Goal: Transaction & Acquisition: Obtain resource

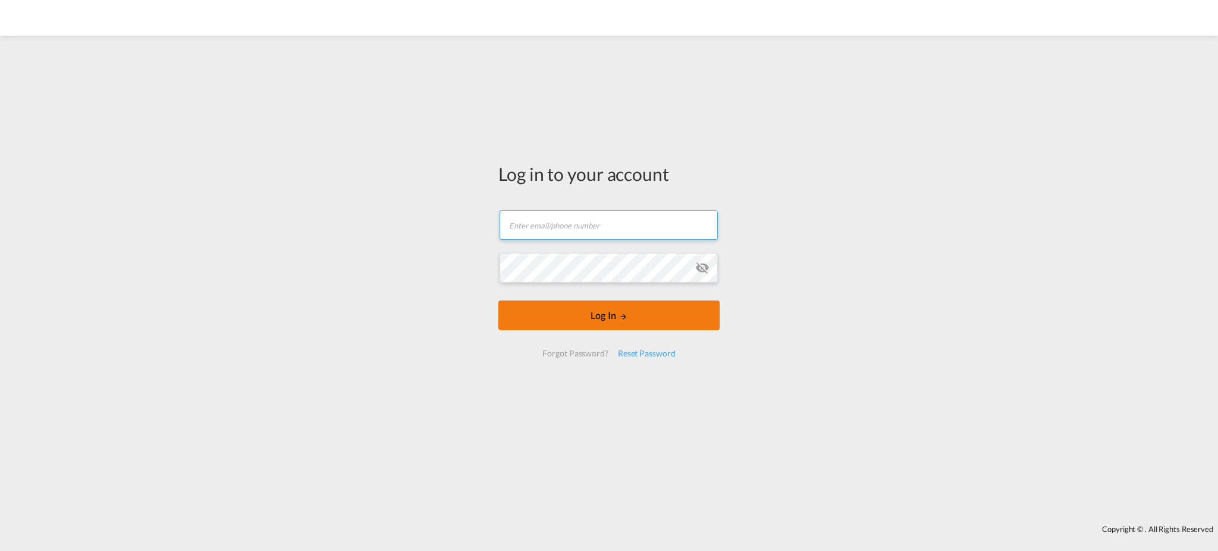
type input "[EMAIL_ADDRESS][DOMAIN_NAME]"
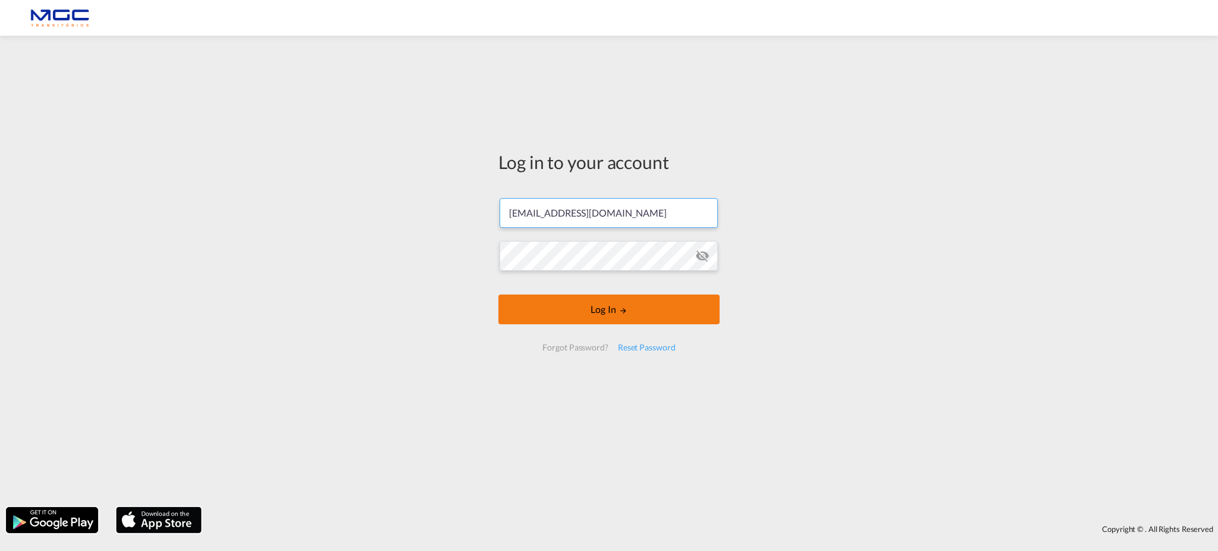
click at [662, 320] on button "Log In" at bounding box center [608, 309] width 221 height 30
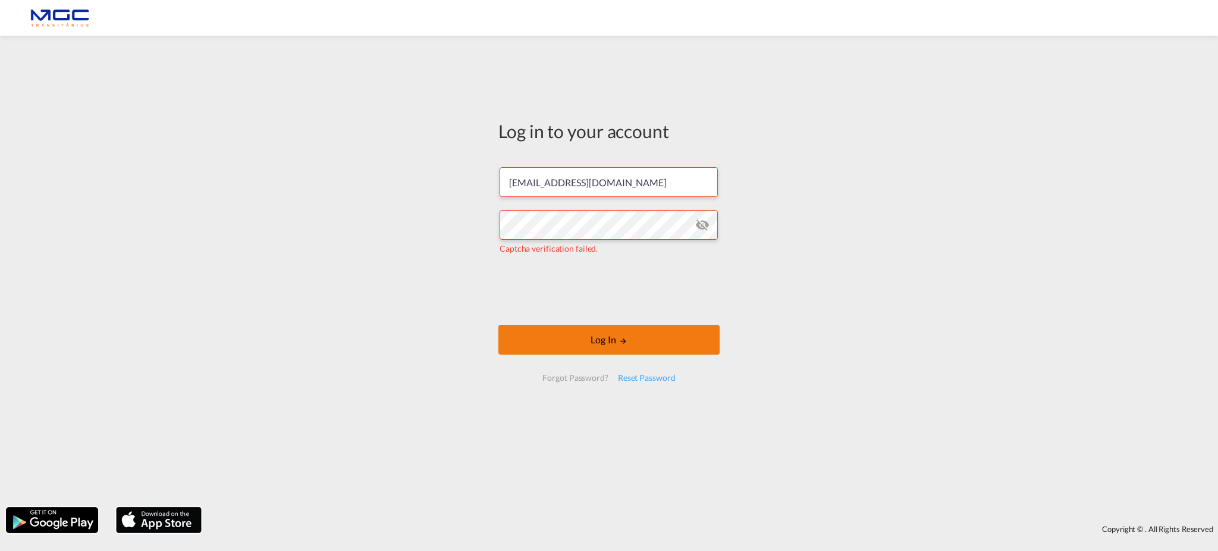
click at [650, 339] on button "Log In" at bounding box center [608, 340] width 221 height 30
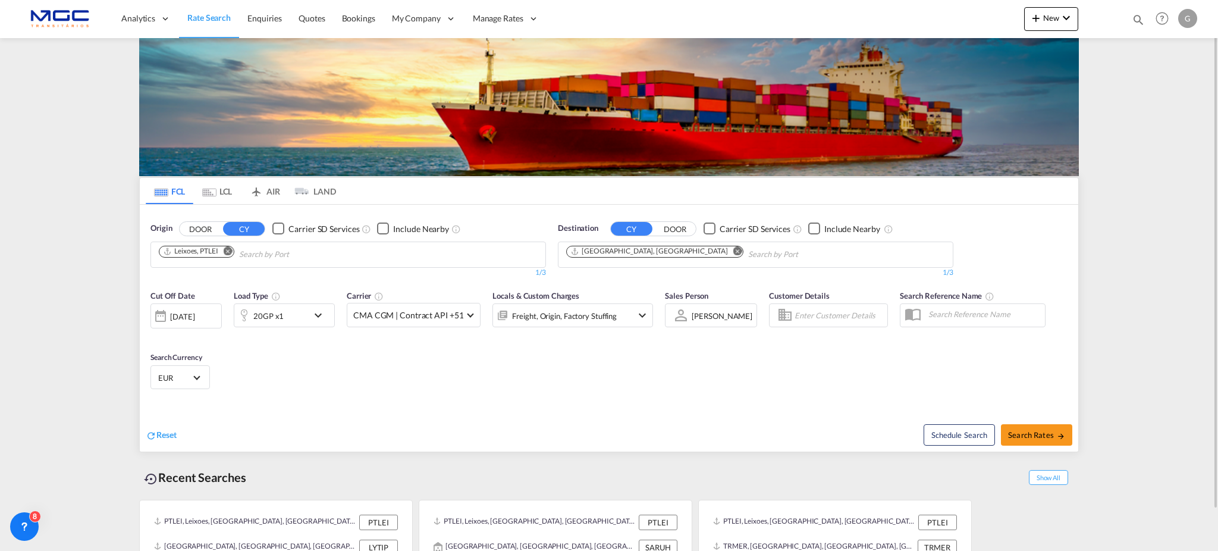
click at [733, 251] on md-icon "Remove" at bounding box center [737, 250] width 9 height 9
click at [634, 251] on input "Chips input." at bounding box center [622, 254] width 113 height 19
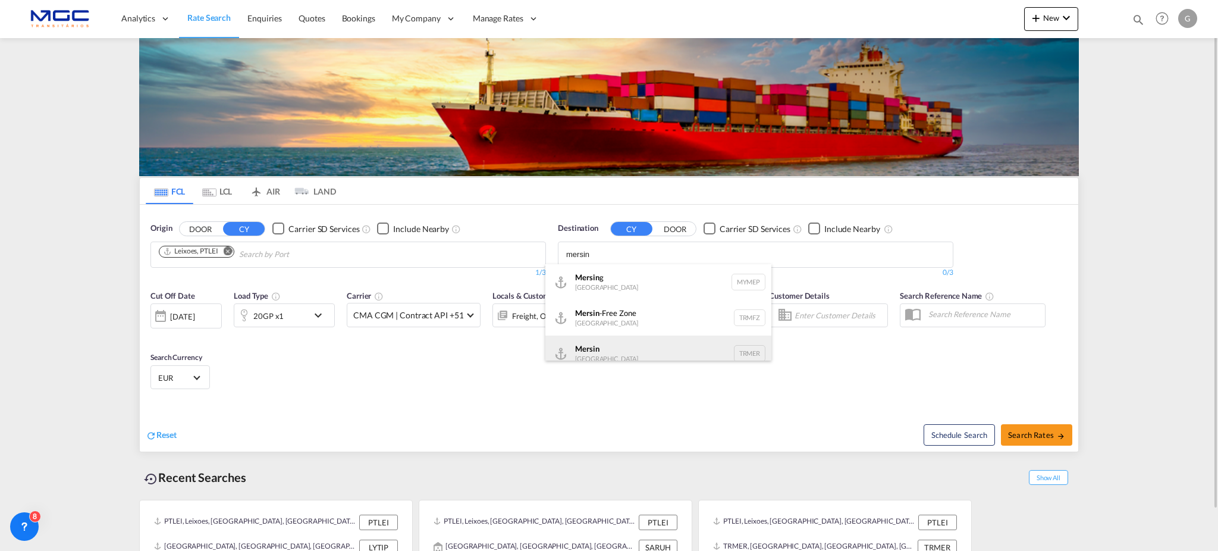
type input "mersin"
click at [634, 351] on div "Mersin Turkey TRMER" at bounding box center [658, 353] width 226 height 36
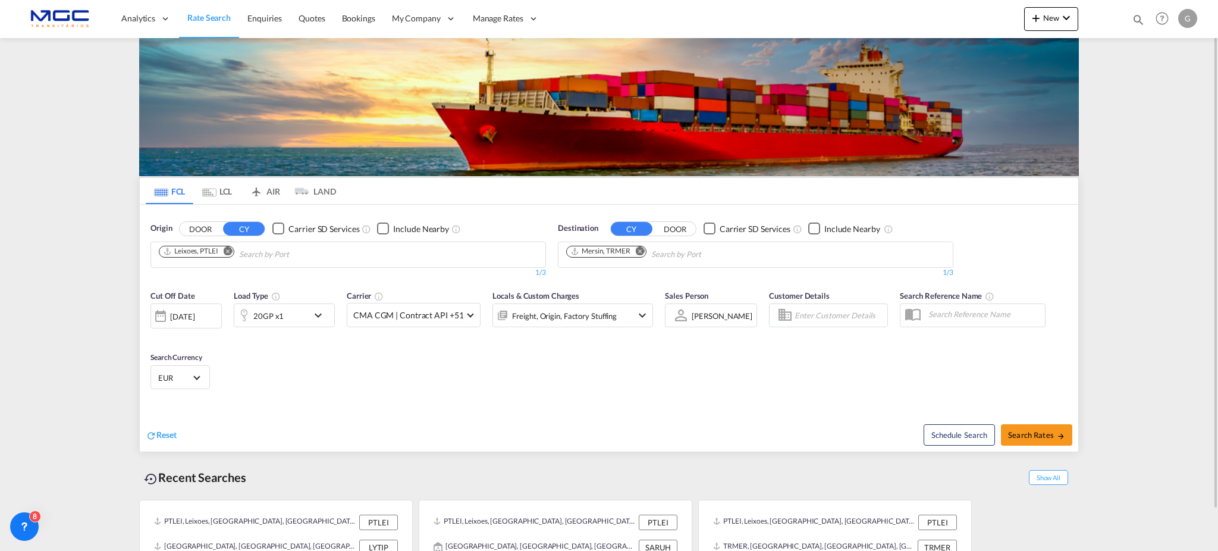
click at [319, 311] on md-icon "icon-chevron-down" at bounding box center [321, 315] width 20 height 14
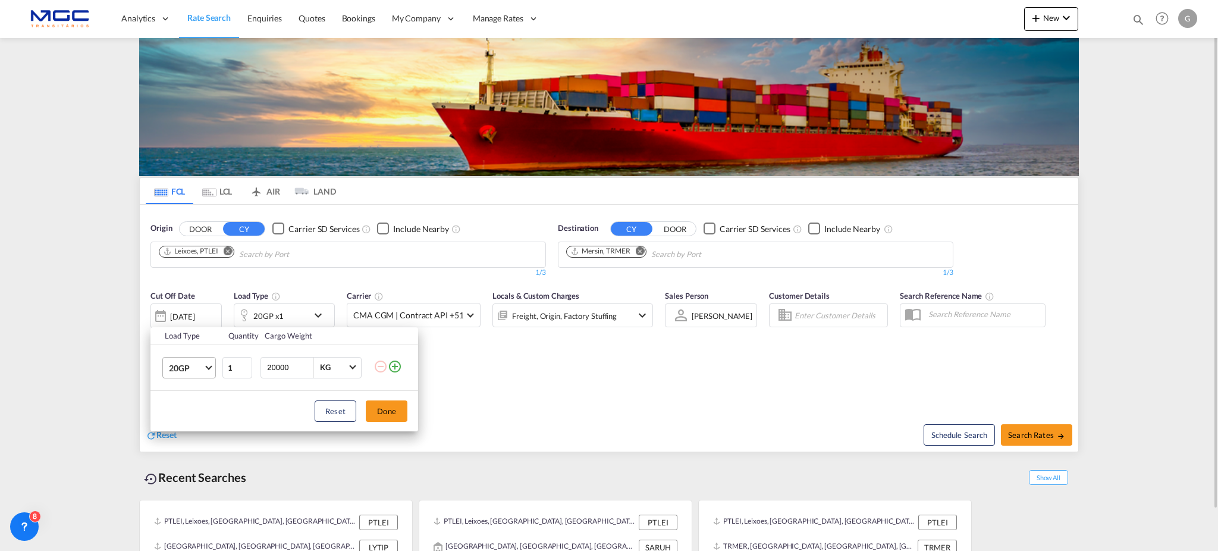
click at [201, 372] on span "20GP" at bounding box center [186, 368] width 34 height 12
click at [195, 416] on md-option "40HC" at bounding box center [199, 424] width 81 height 29
click at [486, 411] on div "Load Type Quantity Cargo Weight 40HC 1 20000 KG KG Load type addition is restri…" at bounding box center [609, 275] width 1218 height 551
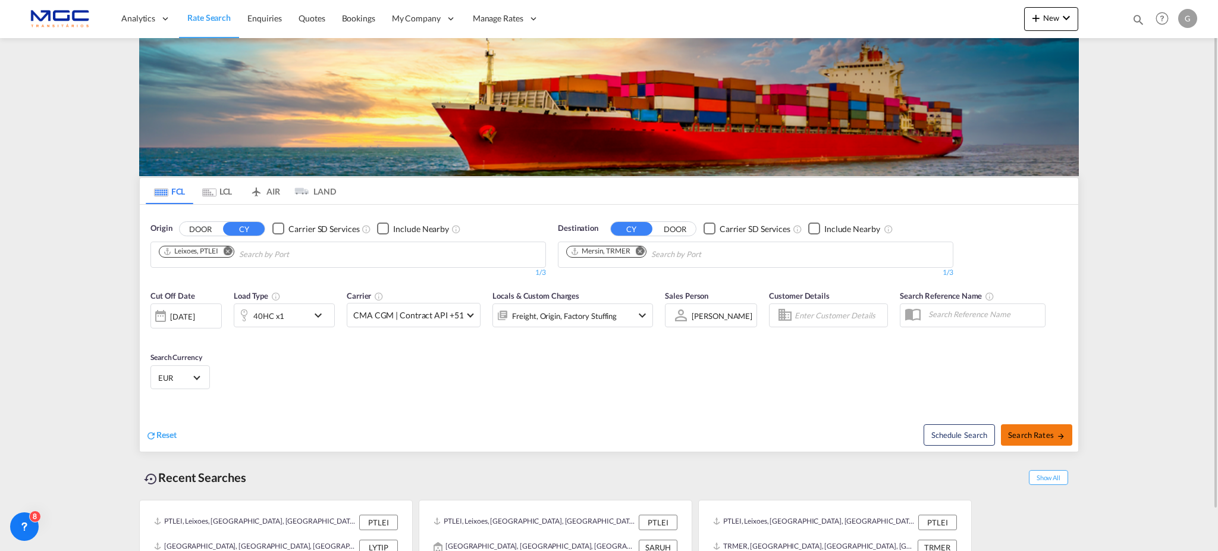
click at [1033, 434] on span "Search Rates" at bounding box center [1036, 435] width 57 height 10
type input "PTLEI to TRMER / 2 Oct 2025"
